Goal: Task Accomplishment & Management: Use online tool/utility

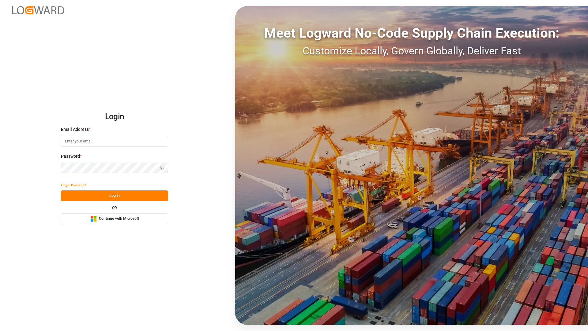
click at [118, 223] on button "Microsoft Logo Continue with Microsoft" at bounding box center [114, 219] width 107 height 11
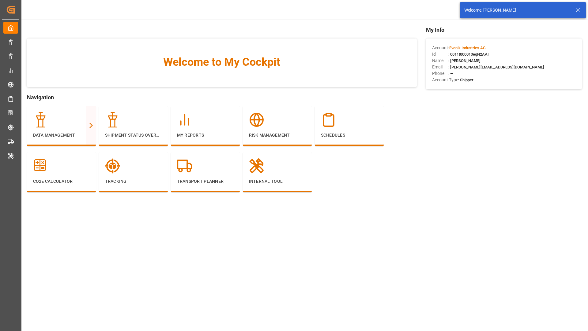
click at [577, 12] on icon at bounding box center [577, 9] width 7 height 7
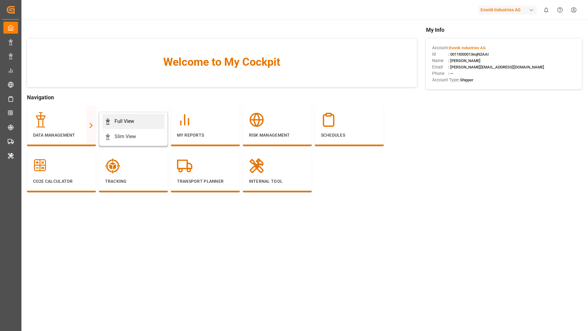
click at [130, 123] on div "Full View" at bounding box center [124, 121] width 20 height 7
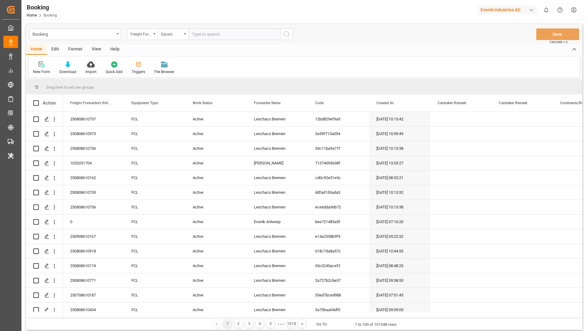
click at [71, 51] on div "Format" at bounding box center [75, 49] width 23 height 10
click at [35, 65] on div at bounding box center [42, 64] width 18 height 6
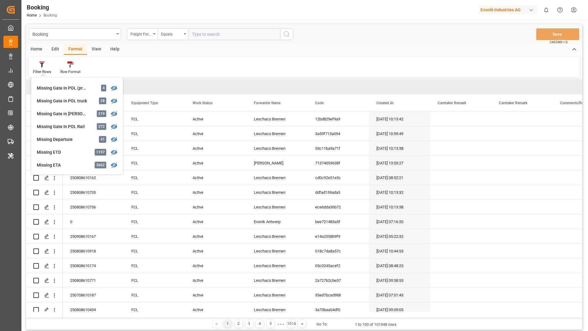
scroll to position [100, 0]
click at [68, 137] on div "Booking Freight Forwarder's Reference No. Equals Save Ctrl/CMD + S Home Edit Fo…" at bounding box center [304, 177] width 556 height 306
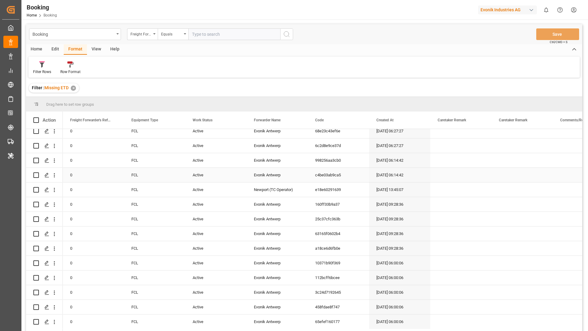
scroll to position [27, 0]
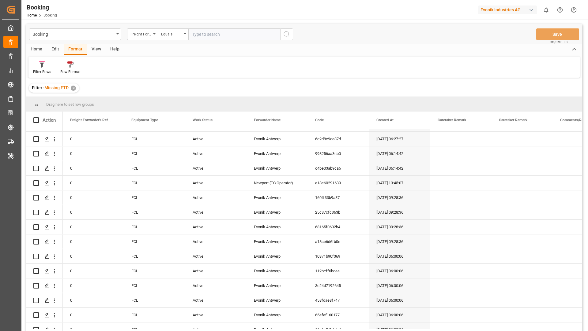
click at [97, 51] on div "View" at bounding box center [96, 49] width 19 height 10
click at [40, 71] on div "Default" at bounding box center [39, 72] width 12 height 6
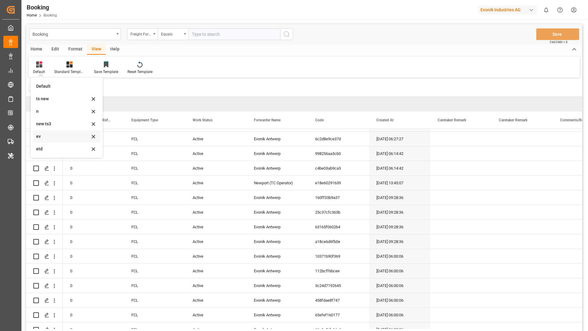
click at [47, 141] on div "ev" at bounding box center [66, 136] width 67 height 13
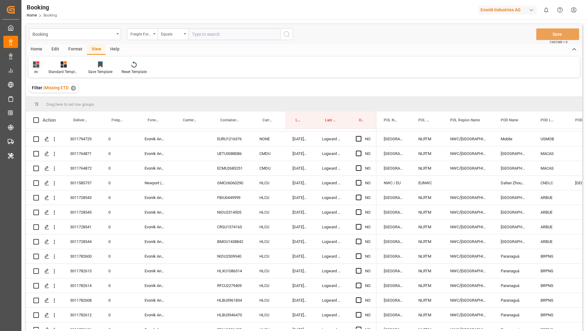
click at [33, 72] on div "ev" at bounding box center [36, 72] width 6 height 6
click at [52, 148] on div "etd" at bounding box center [63, 149] width 54 height 6
